Goal: Information Seeking & Learning: Understand process/instructions

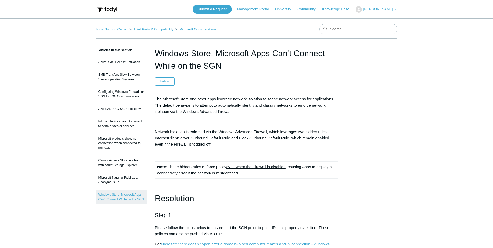
drag, startPoint x: 224, startPoint y: 64, endPoint x: 155, endPoint y: 54, distance: 69.9
click at [155, 54] on h1 "Windows Store, Microsoft Apps Can't Connect While on the SGN" at bounding box center [246, 59] width 183 height 25
drag, startPoint x: 155, startPoint y: 54, endPoint x: 169, endPoint y: 52, distance: 13.3
copy h1 "Windows Store, Microsoft Apps Can't Connect While on the SGN"
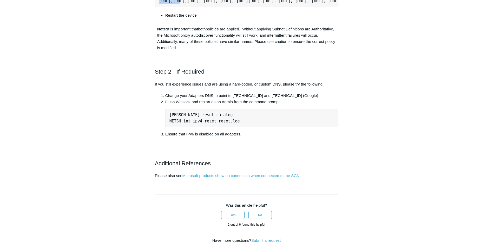
scroll to position [292, 0]
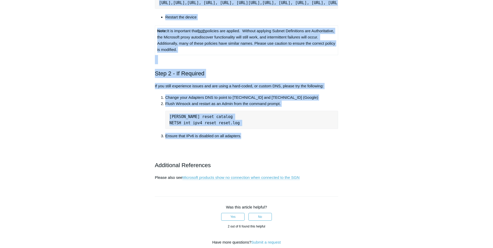
drag, startPoint x: 155, startPoint y: 52, endPoint x: 249, endPoint y: 143, distance: 130.0
click at [249, 143] on article "Windows Store, Microsoft Apps Can't Connect While on the SGN Follow Not yet fol…" at bounding box center [246, 59] width 199 height 608
click at [231, 140] on li "Ensure that IPv6 is disabled on all adapters." at bounding box center [251, 139] width 173 height 12
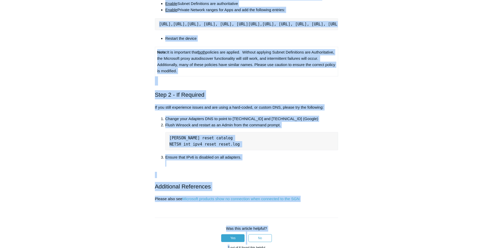
scroll to position [290, 0]
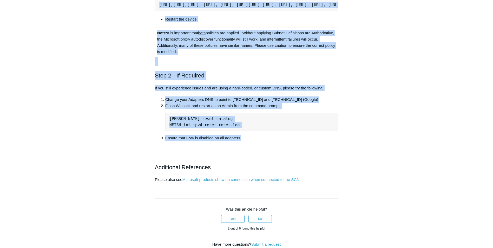
drag, startPoint x: 155, startPoint y: 53, endPoint x: 245, endPoint y: 144, distance: 128.6
click at [245, 144] on article "Windows Store, Microsoft Apps Can't Connect While on the SGN Follow Not yet fol…" at bounding box center [246, 61] width 199 height 608
drag, startPoint x: 245, startPoint y: 144, endPoint x: 237, endPoint y: 143, distance: 8.7
copy article "Windows Store, Microsoft Apps Can't Connect While on the SGN Follow Not yet fol…"
click at [208, 182] on link "Microsoft products show no connection when connected to the SGN" at bounding box center [240, 179] width 117 height 5
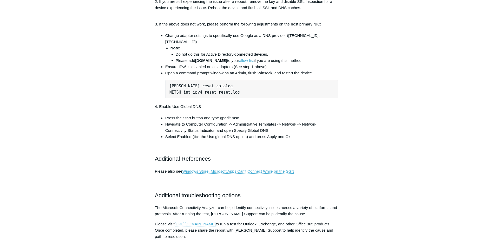
scroll to position [312, 0]
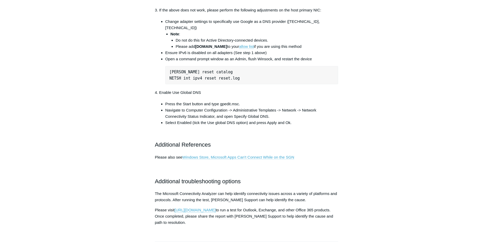
click at [208, 159] on link "Windows Store, Microsoft Apps Can't Connect While on the SGN" at bounding box center [238, 157] width 112 height 5
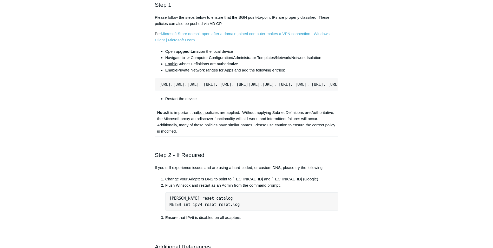
scroll to position [208, 0]
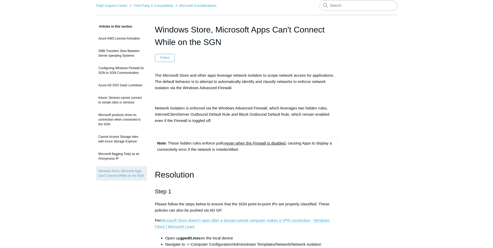
scroll to position [26, 0]
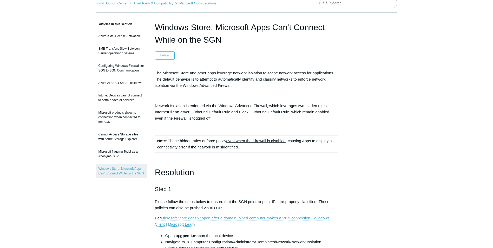
drag, startPoint x: 224, startPoint y: 44, endPoint x: 154, endPoint y: 30, distance: 71.6
copy h1 "Windows Store, Microsoft Apps Can't Connect While on the SGN"
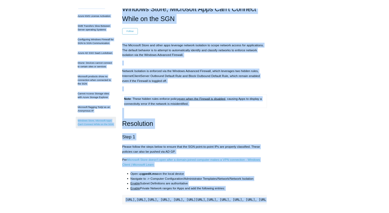
scroll to position [0, 0]
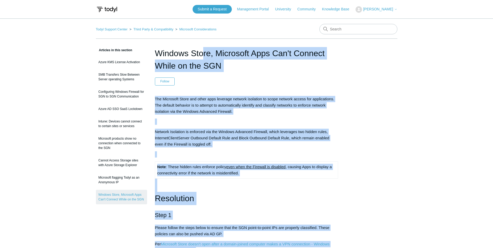
drag, startPoint x: 235, startPoint y: 172, endPoint x: 153, endPoint y: 51, distance: 145.9
copy article "Windows Store, Microsoft Apps Can't Connect While on the SGN Follow Not yet fol…"
